Goal: Task Accomplishment & Management: Manage account settings

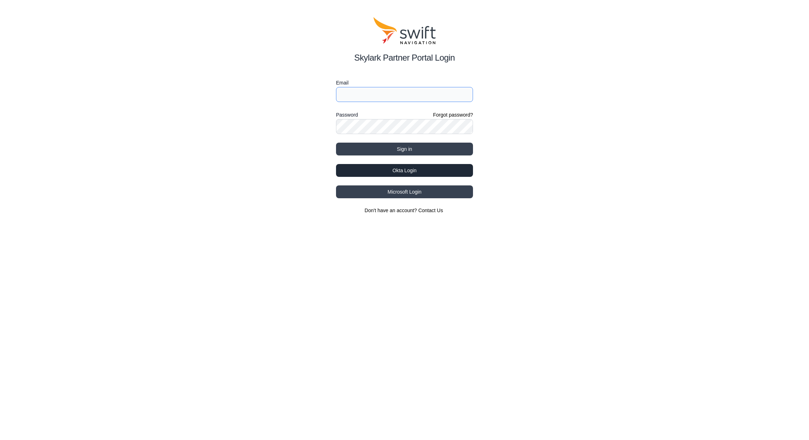
type input "[PERSON_NAME][EMAIL_ADDRESS][PERSON_NAME][DOMAIN_NAME]"
click at [398, 165] on button "Okta Login" at bounding box center [404, 170] width 137 height 13
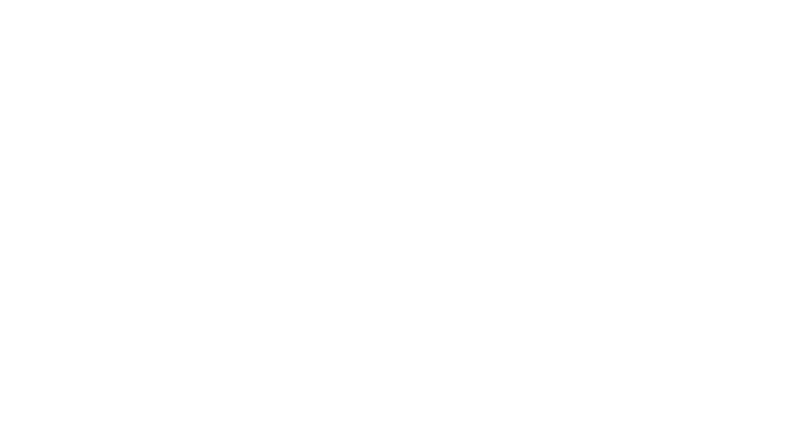
select select
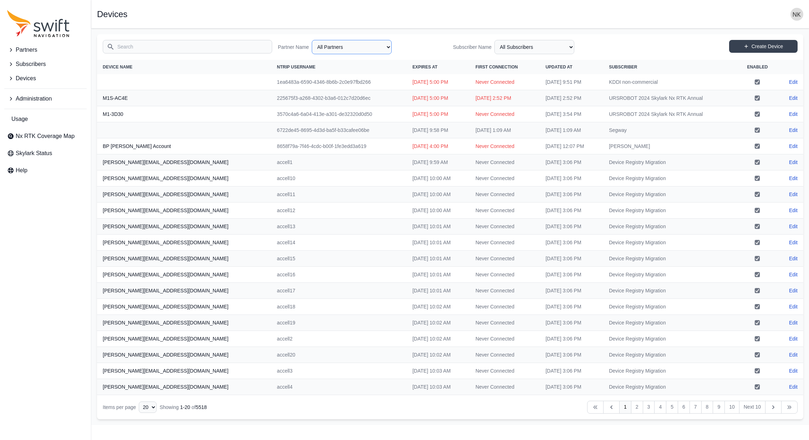
click at [336, 46] on select "All Partners AlpsAlpine Asensing Bad Elf Benchmark Tool & Supply Blue Planet Ge…" at bounding box center [352, 47] width 80 height 14
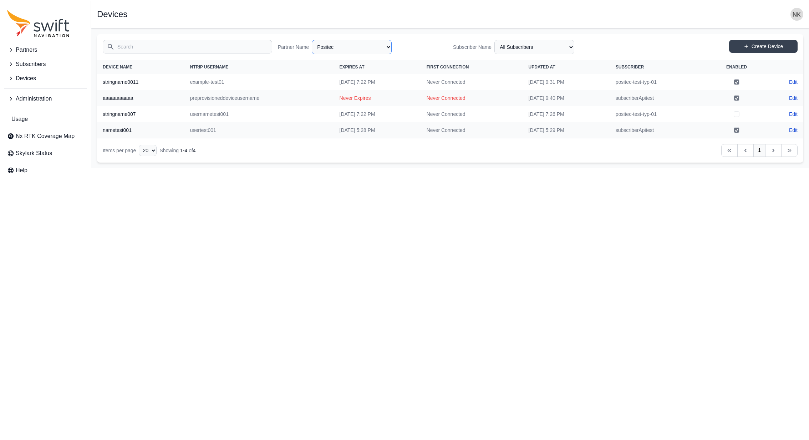
click at [358, 45] on select "All Partners AlpsAlpine Asensing Bad Elf Benchmark Tool & Supply Blue Planet Ge…" at bounding box center [352, 47] width 80 height 14
select select "ab3272ce-40d0-4c94-a524-96a758ab755c"
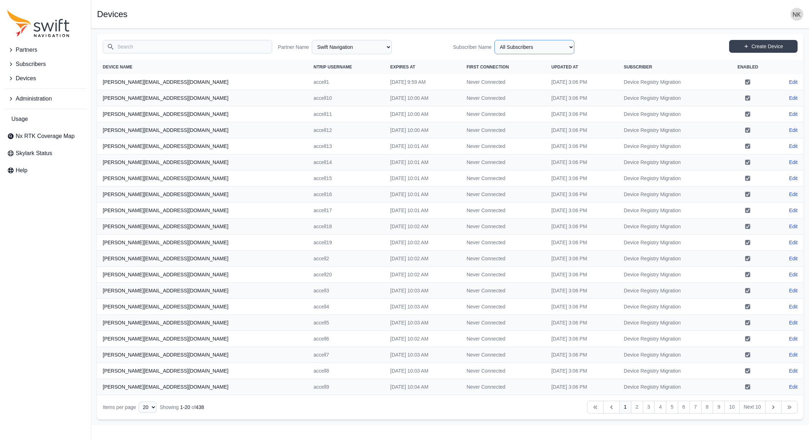
click at [505, 47] on select "All Subscribers [PERSON_NAME] APGLOS CarlsonSW [PERSON_NAME] Customer Evaluatio…" at bounding box center [534, 47] width 80 height 14
select select "7e8434a2-c6ea-49f0-86b6-41d2490d7345"
click at [200, 52] on input "Search" at bounding box center [187, 47] width 169 height 14
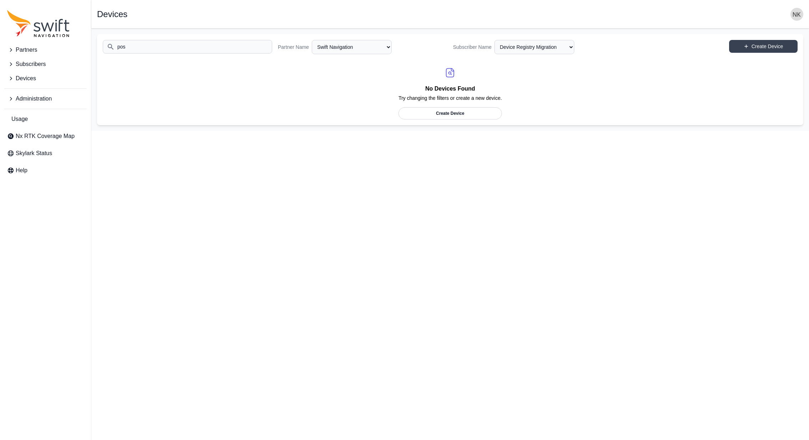
type input "pos"
click at [355, 48] on select "All Partners AlpsAlpine Asensing Bad Elf Benchmark Tool & Supply Blue Planet Ge…" at bounding box center [352, 47] width 80 height 14
select select "Partner Name"
select select "Subscriber"
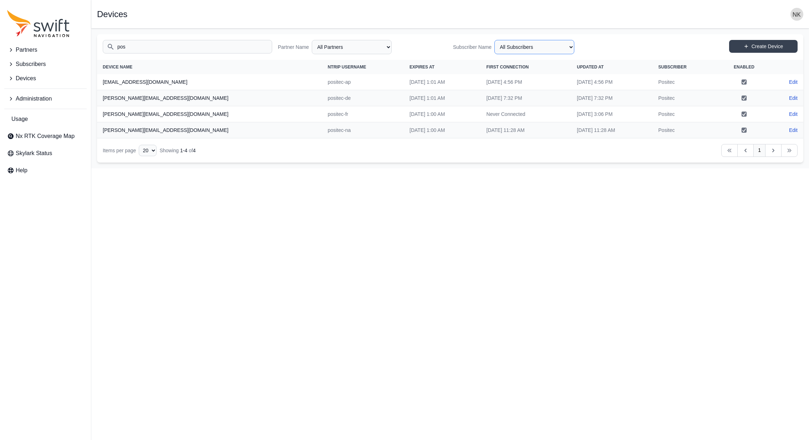
click at [545, 49] on select "All Subscribers <Partner Name> - Customer 1 <Partner Name> - Customer 2 <Partne…" at bounding box center [534, 47] width 80 height 14
click at [356, 45] on select "All Partners AlpsAlpine Asensing Bad Elf Benchmark Tool & Supply Blue Planet Ge…" at bounding box center [352, 47] width 80 height 14
click at [795, 81] on link "Edit" at bounding box center [793, 81] width 9 height 7
select select "ab3272ce-40d0-4c94-a524-96a758ab755c"
select select "5433e332-f503-4631-b464-630d7c17afdd"
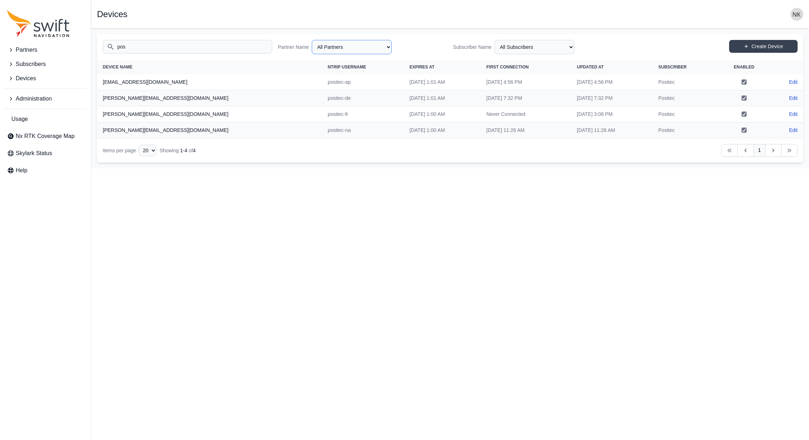
click at [366, 51] on select "All Partners AlpsAlpine Asensing Bad Elf Benchmark Tool & Supply Blue Planet Ge…" at bounding box center [352, 47] width 80 height 14
select select "ab3272ce-40d0-4c94-a524-96a758ab755c"
click at [520, 47] on select "All Subscribers [PERSON_NAME] APGLOS CarlsonSW [PERSON_NAME] Customer Evaluatio…" at bounding box center [534, 47] width 80 height 14
select select "5433e332-f503-4631-b464-630d7c17afdd"
click at [385, 49] on select "All Partners AlpsAlpine Asensing Bad Elf Benchmark Tool & Supply Blue Planet Ge…" at bounding box center [352, 47] width 80 height 14
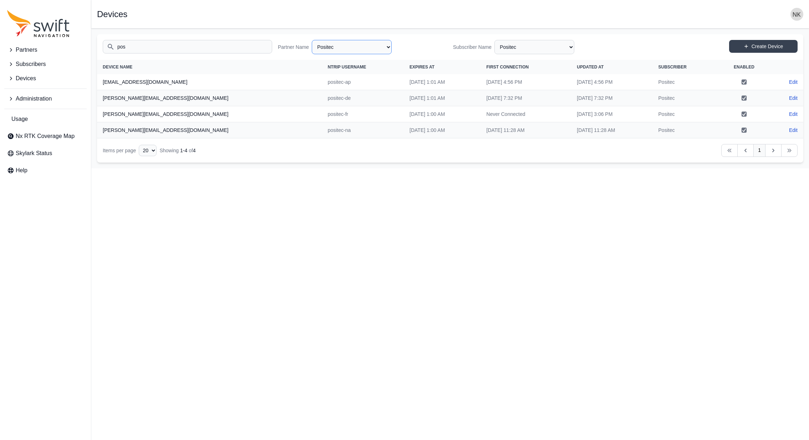
select select "b27a5a04-edb3-4dfb-9da0-89e2fac74455"
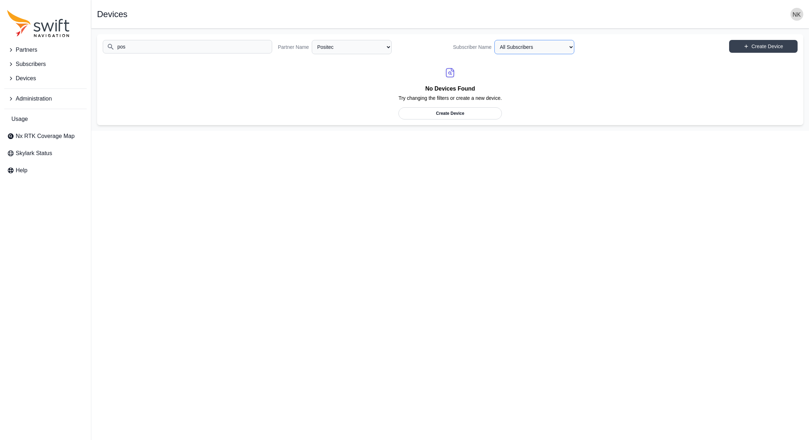
click at [561, 49] on select "All Subscribers positec-test-typ-01 subscriberApitest" at bounding box center [534, 47] width 80 height 14
click at [552, 43] on select "All Subscribers positec-test-typ-01 subscriberApitest" at bounding box center [534, 47] width 80 height 14
select select "0ab7e658-1121-49ec-8371-53c2c4754e4c"
click at [204, 50] on input "pos" at bounding box center [187, 47] width 169 height 14
type input "p"
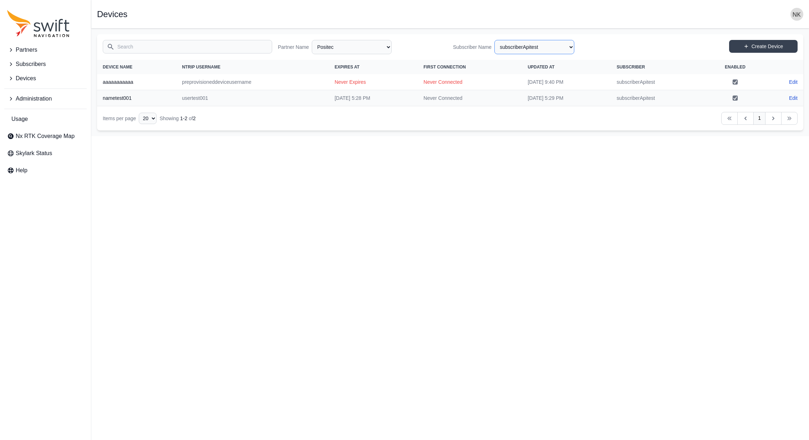
click at [511, 43] on select "All Subscribers positec-test-typ-01 subscriberApitest" at bounding box center [534, 47] width 80 height 14
select select "8b46cd68-883f-4f9c-b821-1b1abbc7033a"
